Goal: Obtain resource: Obtain resource

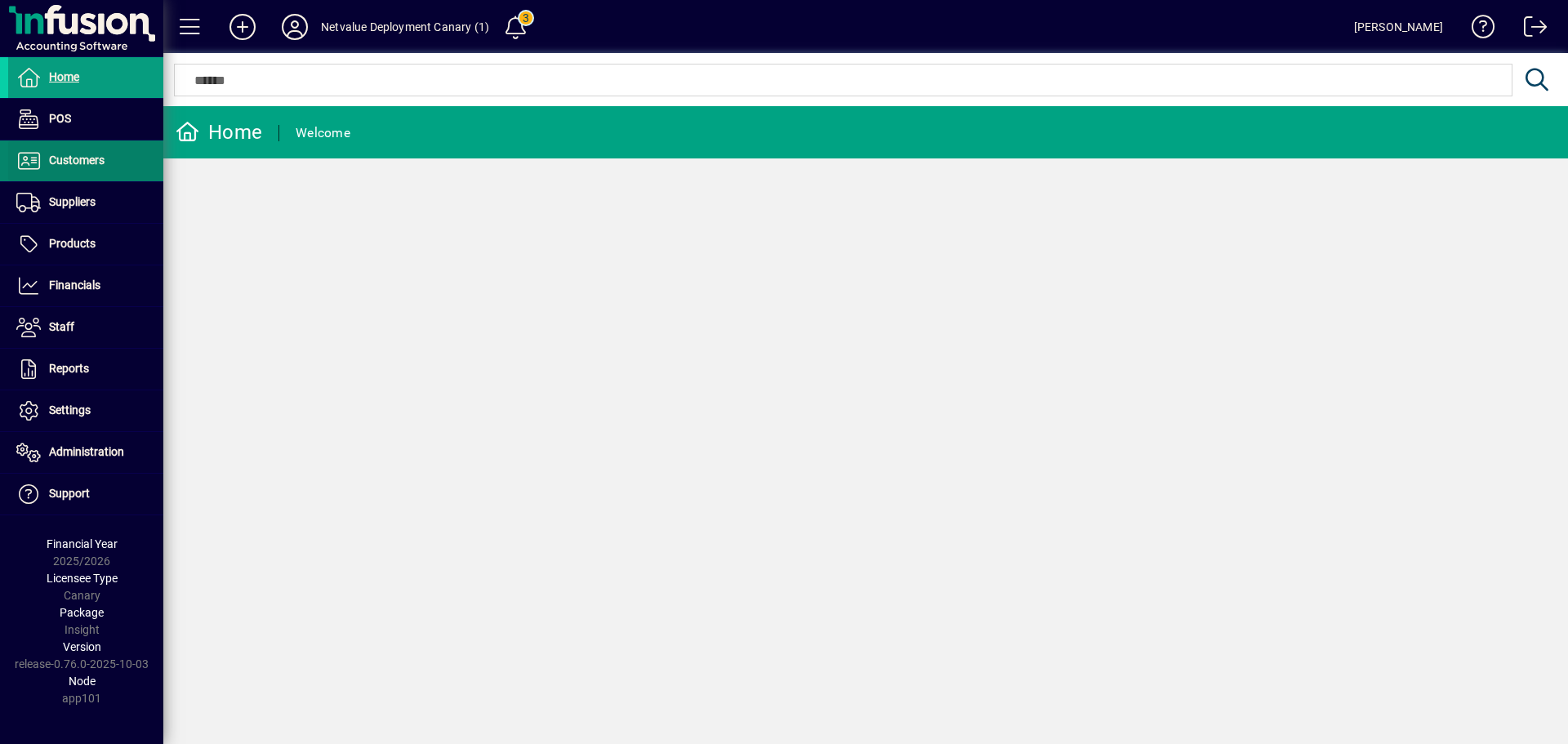
click at [74, 148] on span at bounding box center [86, 160] width 155 height 39
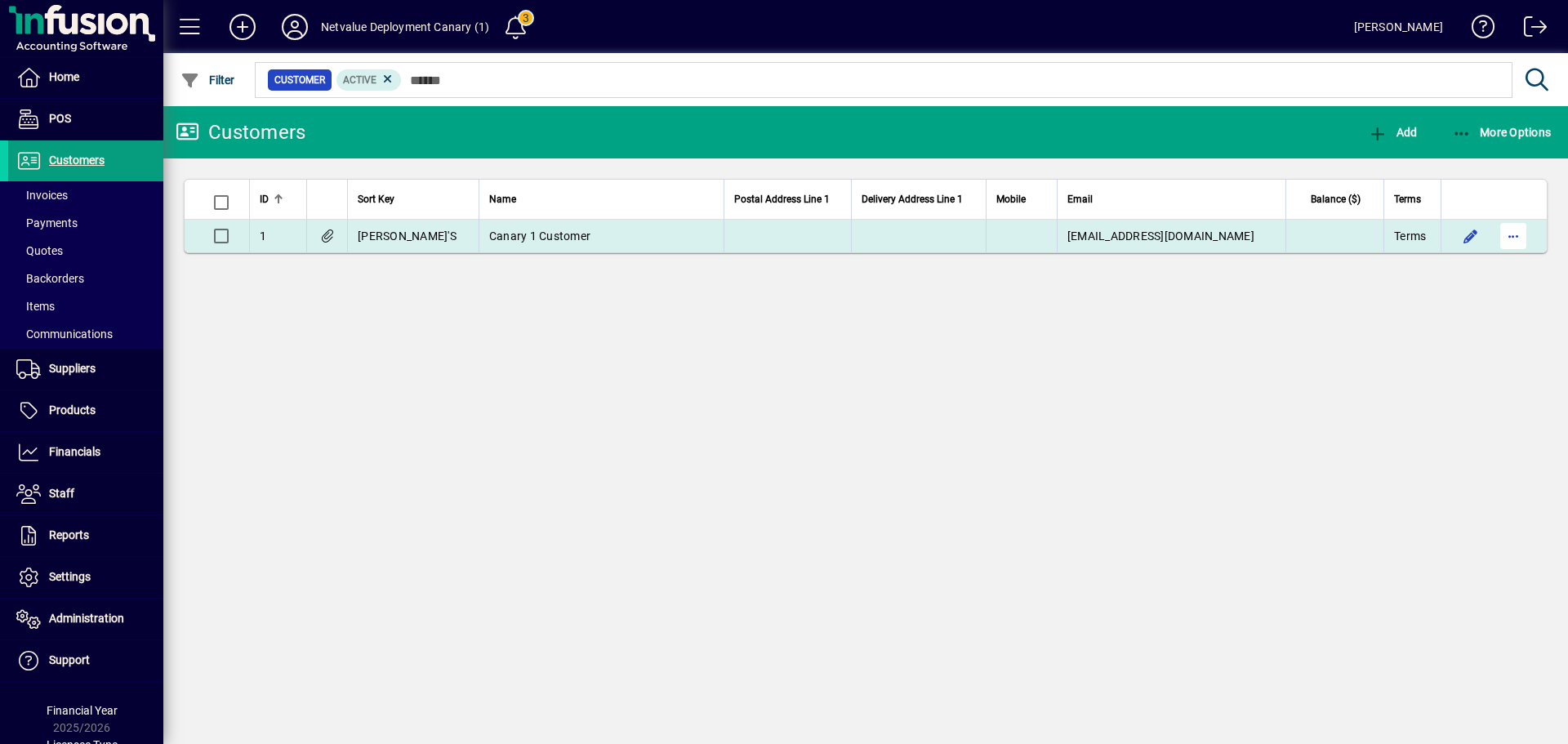
click at [1517, 234] on span "button" at bounding box center [1513, 236] width 39 height 39
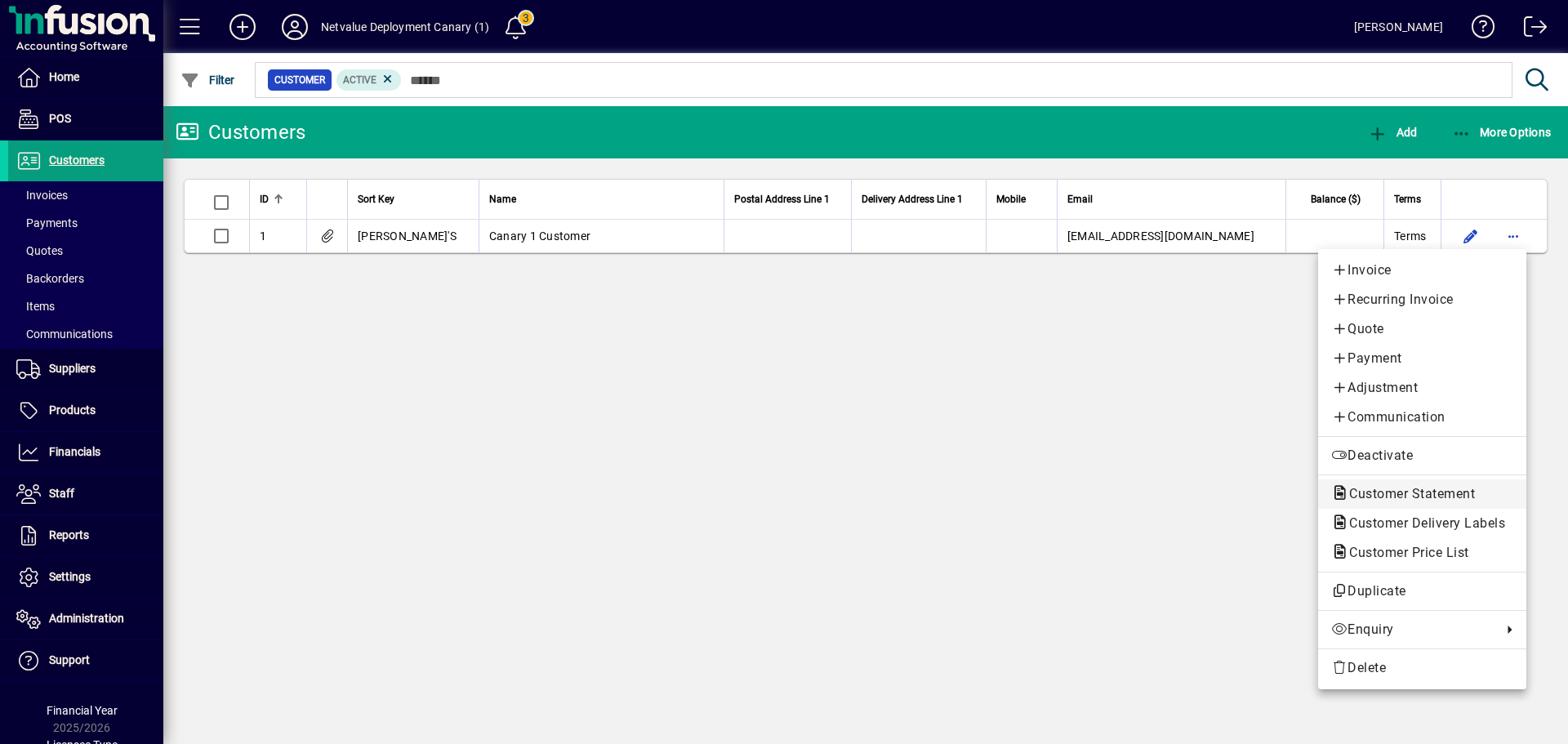
click at [1397, 495] on span "Customer Statement" at bounding box center [1407, 493] width 152 height 16
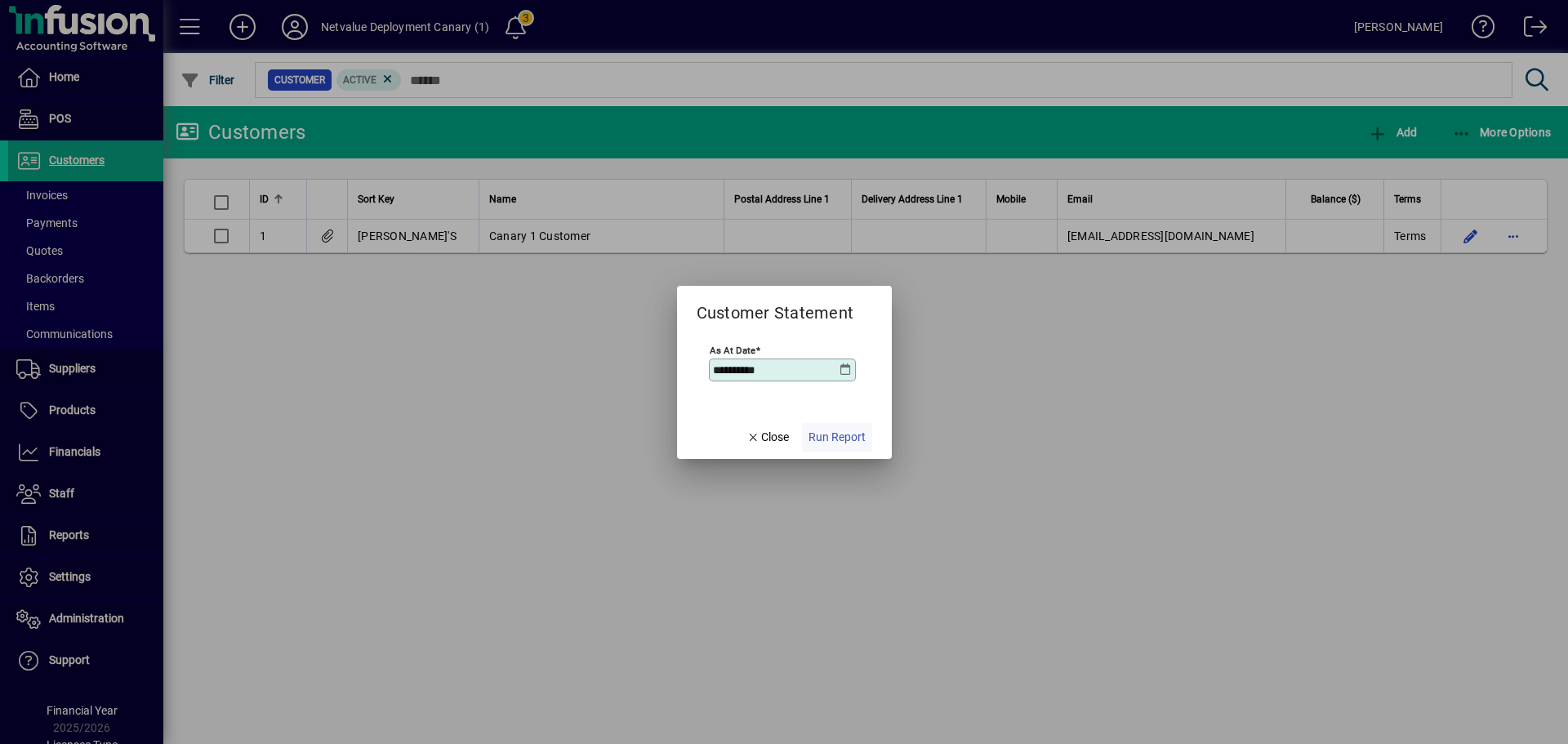
click at [842, 443] on span "Run Report" at bounding box center [836, 437] width 57 height 17
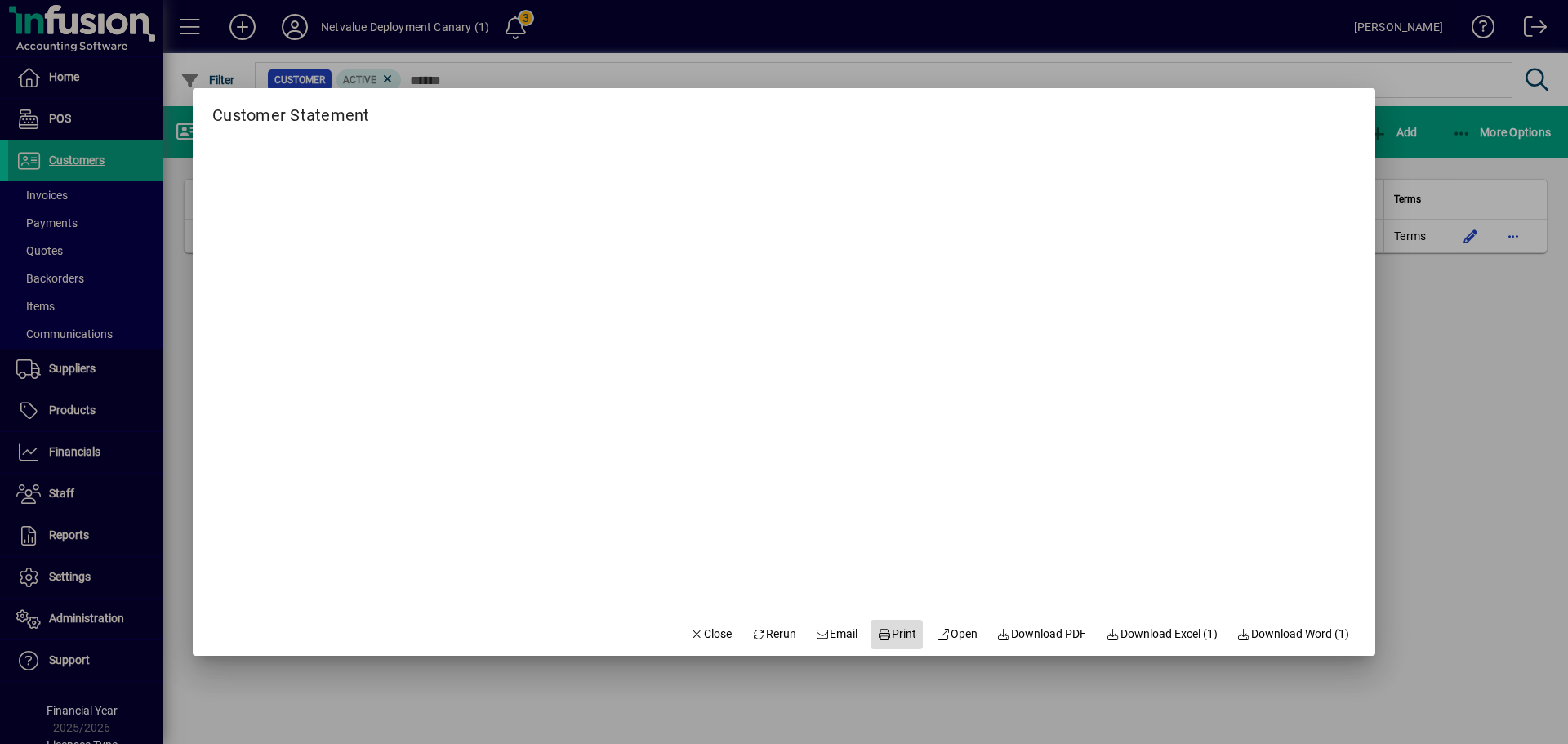
click at [899, 634] on span "Print" at bounding box center [896, 634] width 39 height 17
click at [816, 636] on icon at bounding box center [823, 634] width 15 height 12
click at [1492, 351] on div at bounding box center [784, 372] width 1568 height 744
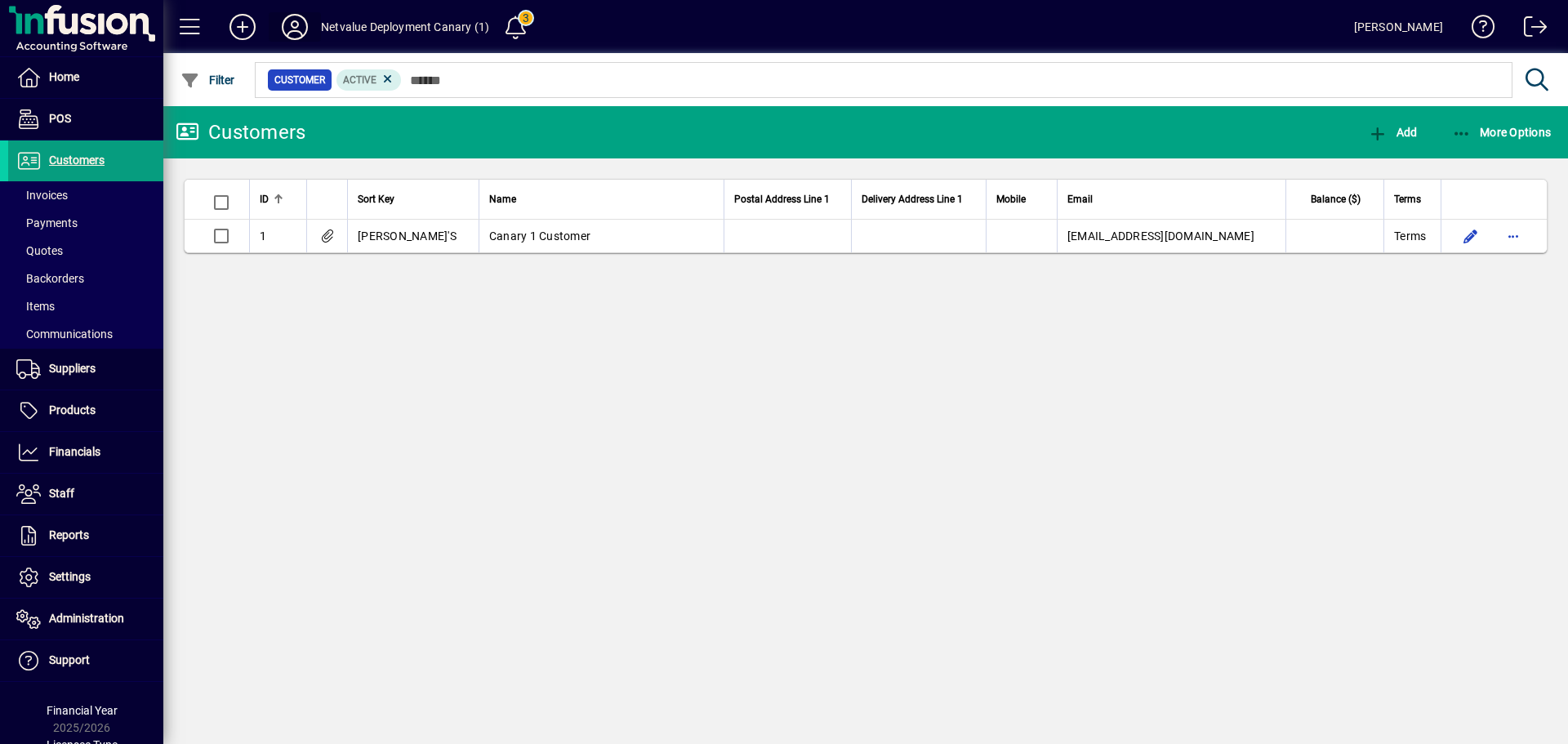
click at [296, 24] on icon at bounding box center [294, 27] width 32 height 26
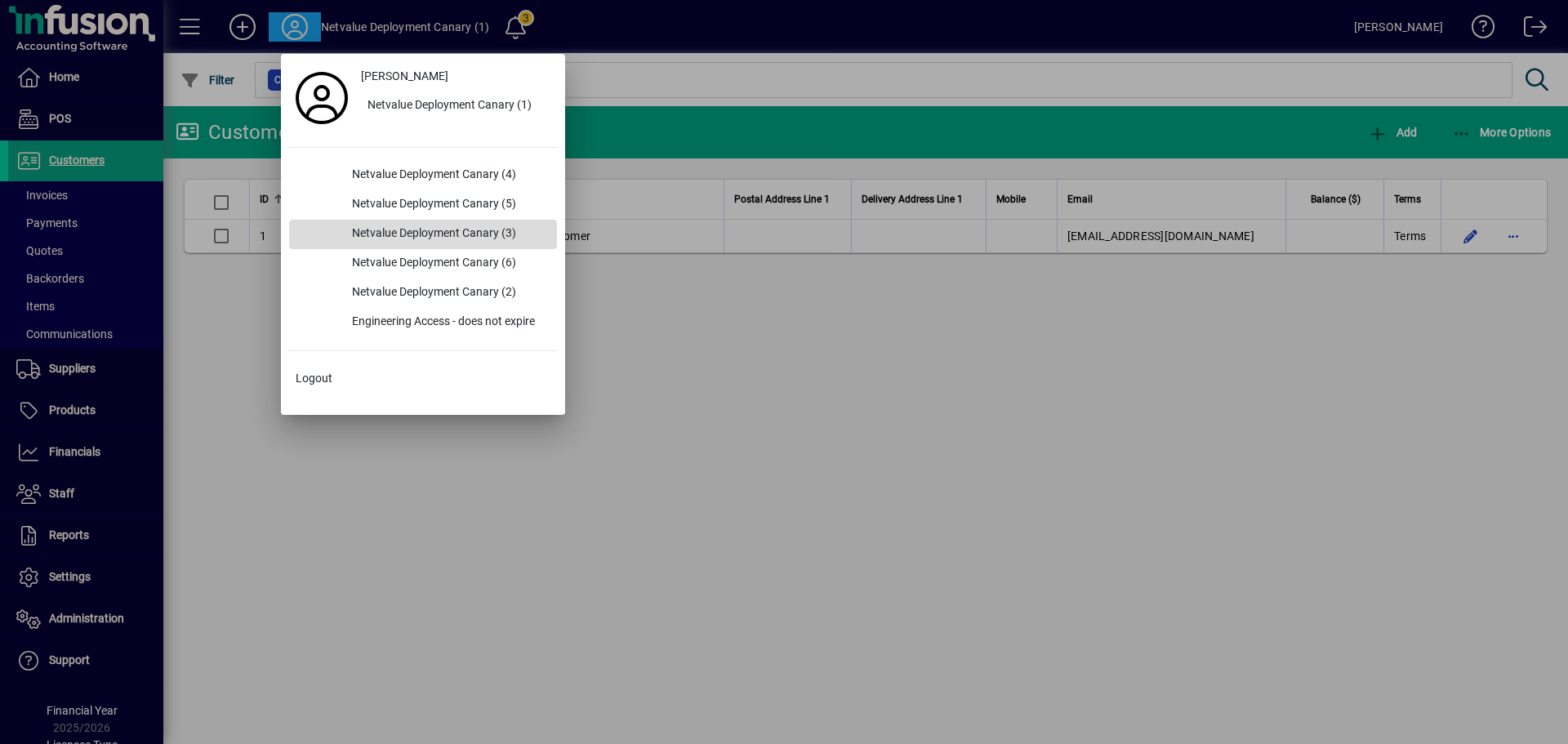
click at [465, 230] on div "Netvalue Deployment Canary (3)" at bounding box center [448, 234] width 218 height 29
